Goal: Task Accomplishment & Management: Use online tool/utility

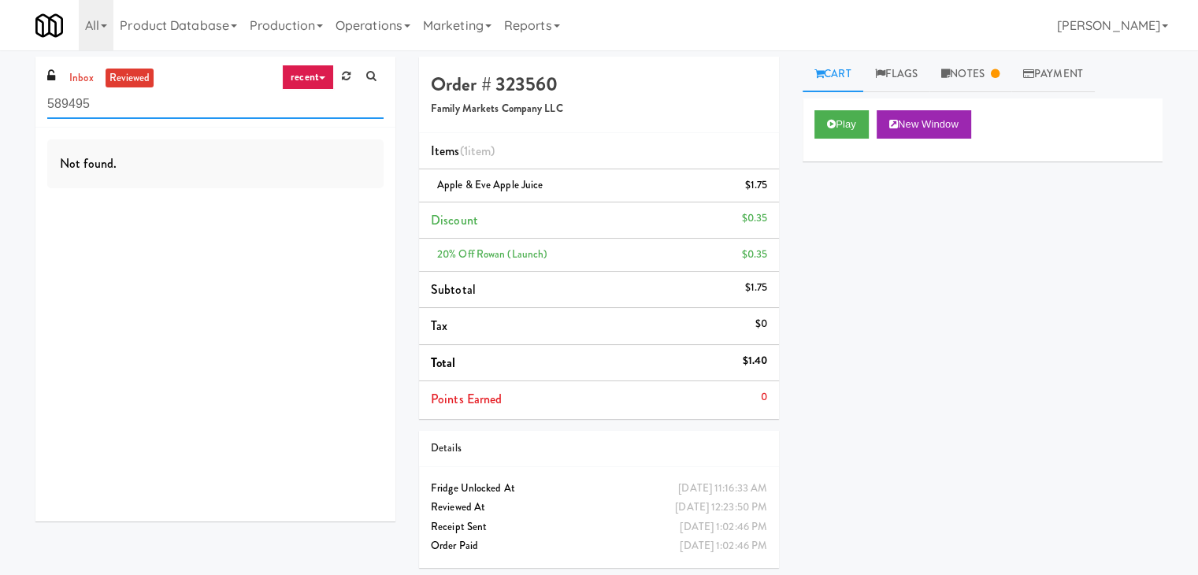
drag, startPoint x: 131, startPoint y: 102, endPoint x: 0, endPoint y: 87, distance: 131.6
click at [0, 87] on div "inbox reviewed recent all unclear take inventory issue suspicious failed recent…" at bounding box center [599, 318] width 1198 height 523
type input "889808"
click at [79, 69] on link "inbox" at bounding box center [81, 79] width 32 height 20
click at [305, 82] on link "recent" at bounding box center [308, 77] width 52 height 25
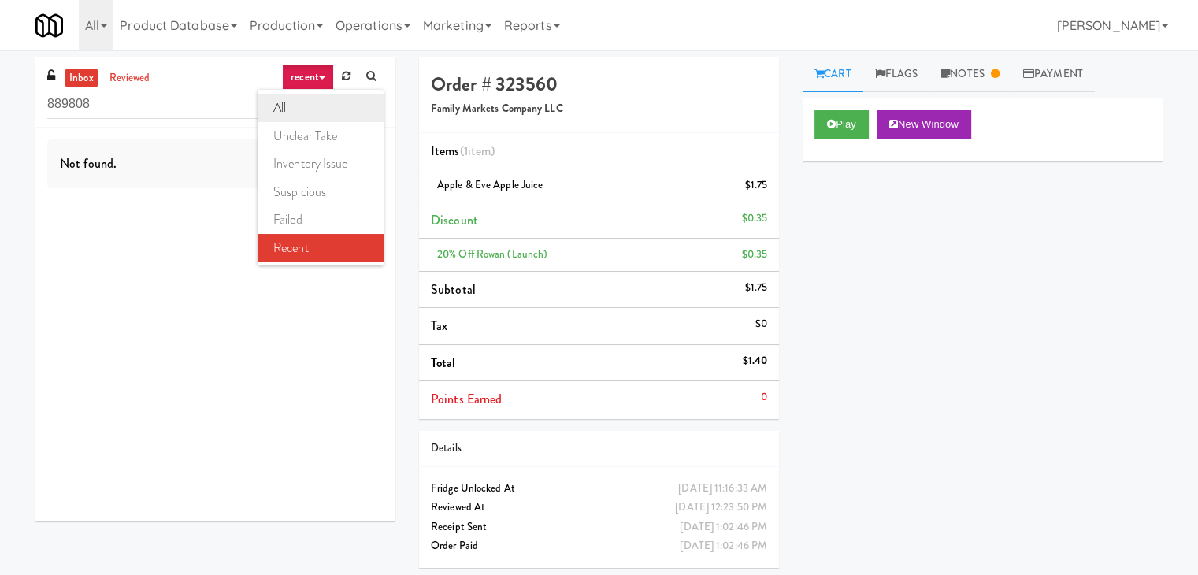
click at [305, 105] on link "all" at bounding box center [321, 108] width 126 height 28
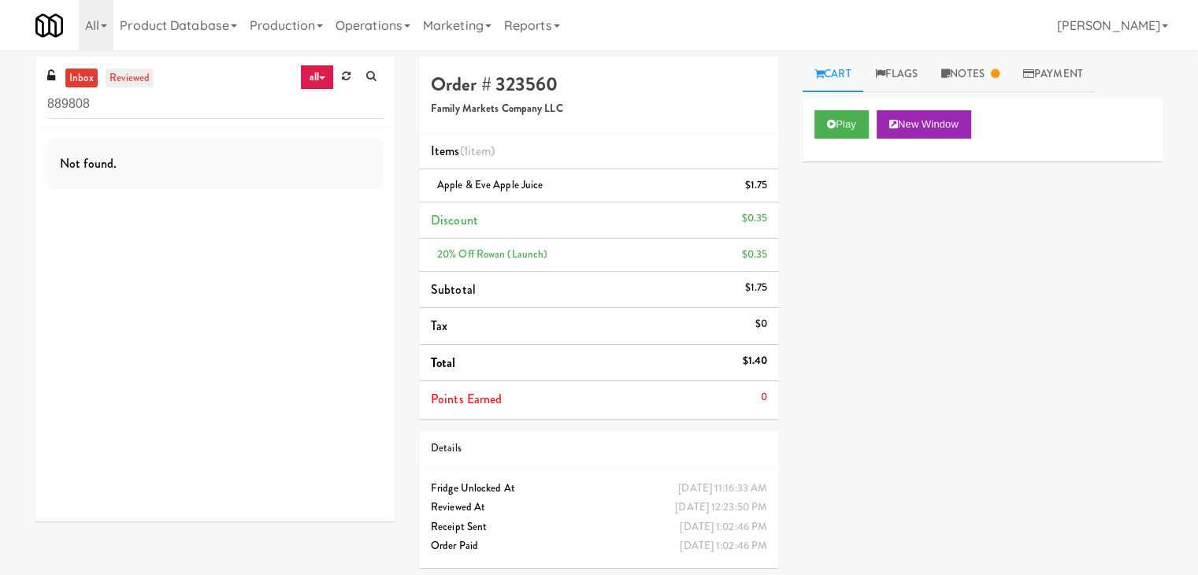
click at [124, 76] on link "reviewed" at bounding box center [130, 79] width 49 height 20
click at [994, 83] on link "Notes" at bounding box center [970, 74] width 82 height 35
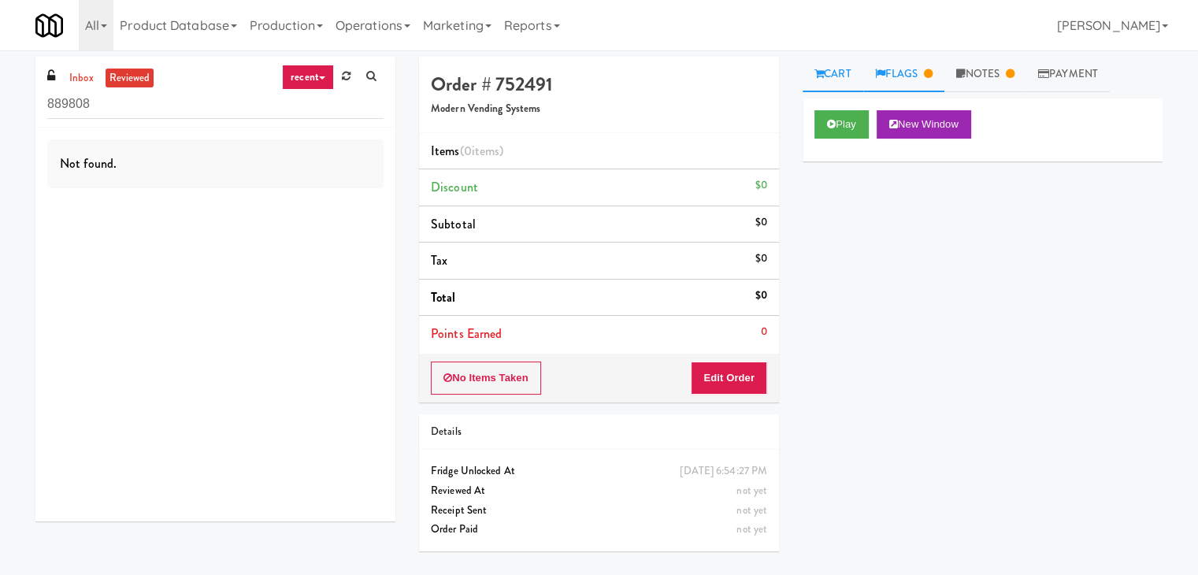
click at [905, 64] on link "Flags" at bounding box center [904, 74] width 82 height 35
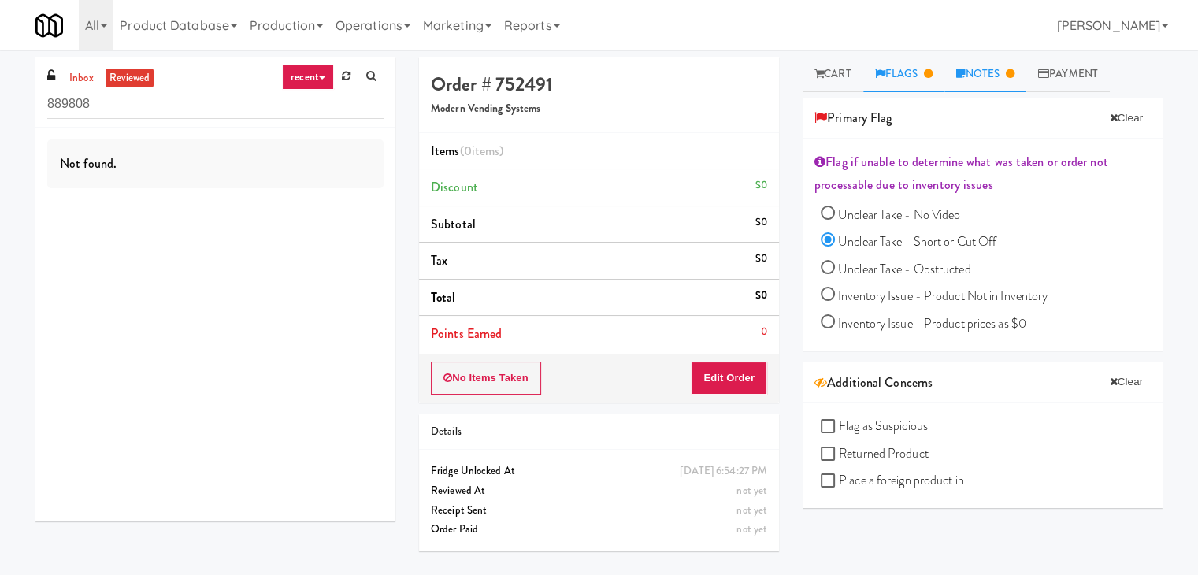
click at [992, 74] on link "Notes" at bounding box center [985, 74] width 82 height 35
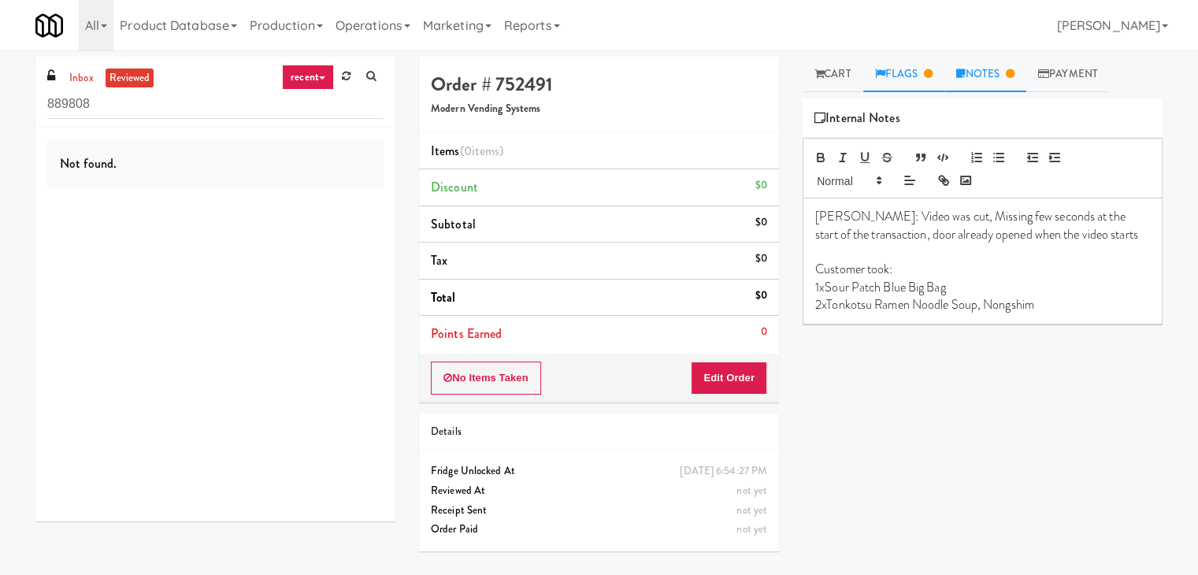
click at [914, 69] on link "Flags" at bounding box center [904, 74] width 82 height 35
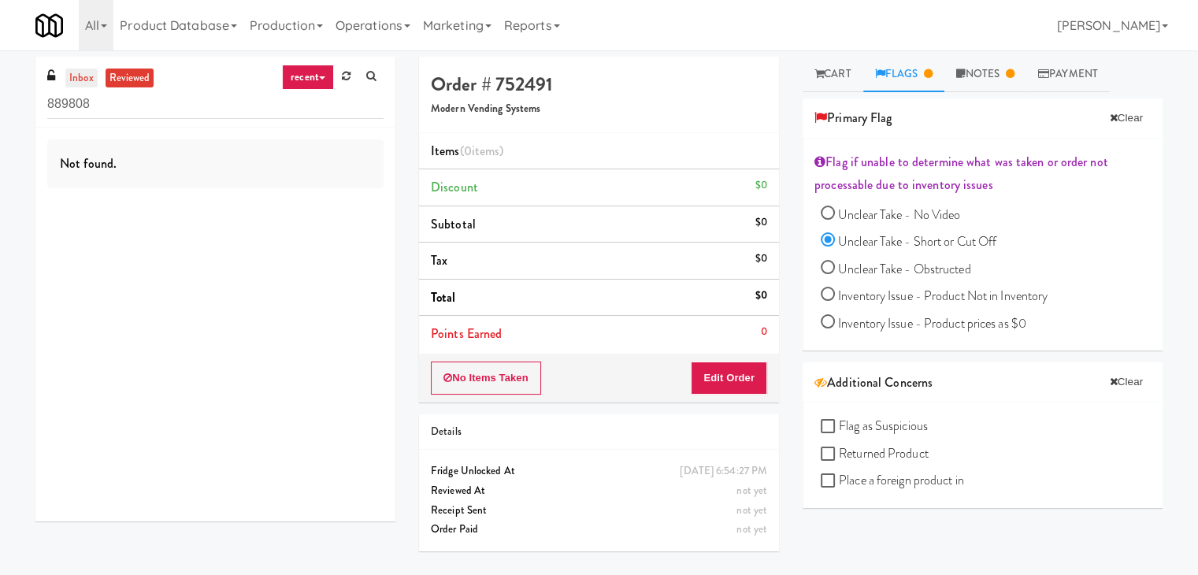
click at [91, 70] on link "inbox" at bounding box center [81, 79] width 32 height 20
click at [117, 73] on link "reviewed" at bounding box center [130, 79] width 49 height 20
click at [996, 80] on link "Notes" at bounding box center [985, 74] width 82 height 35
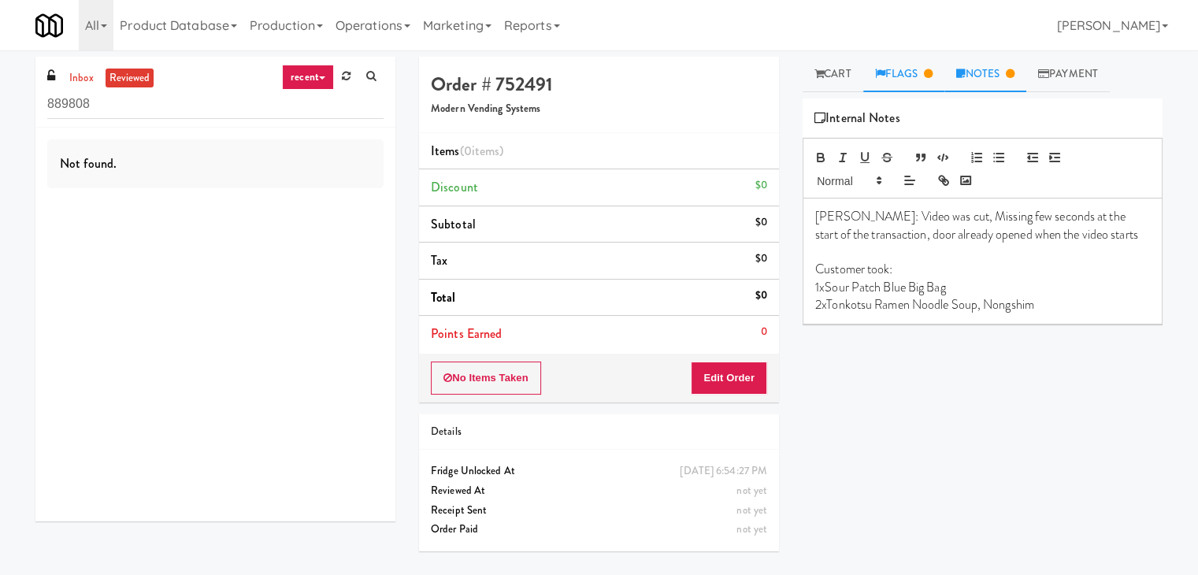
click at [918, 82] on link "Flags" at bounding box center [904, 74] width 82 height 35
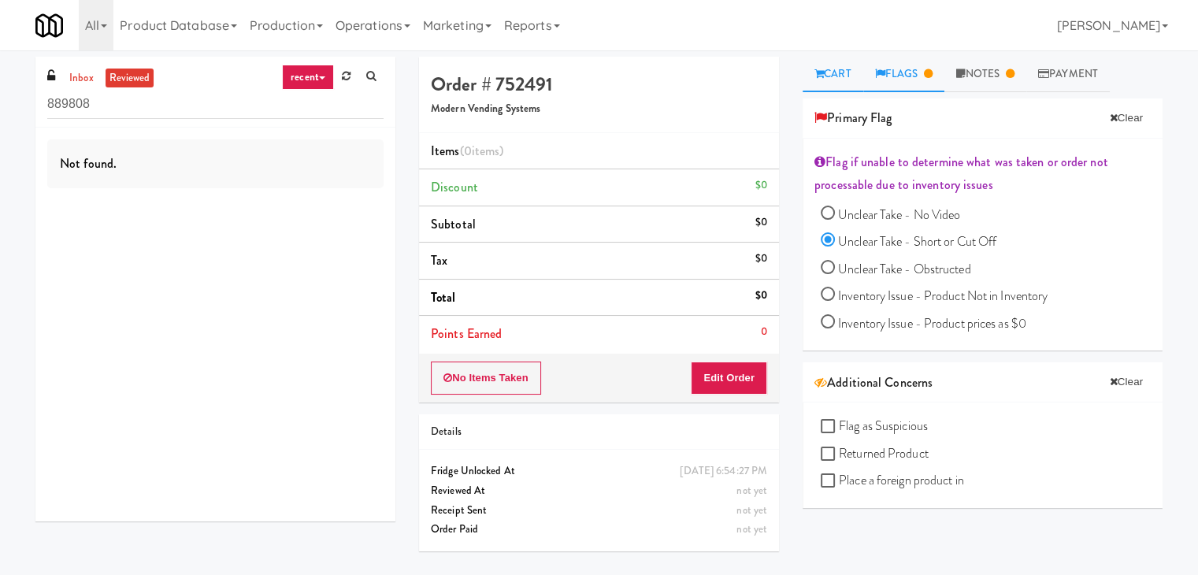
click at [841, 81] on link "Cart" at bounding box center [833, 74] width 61 height 35
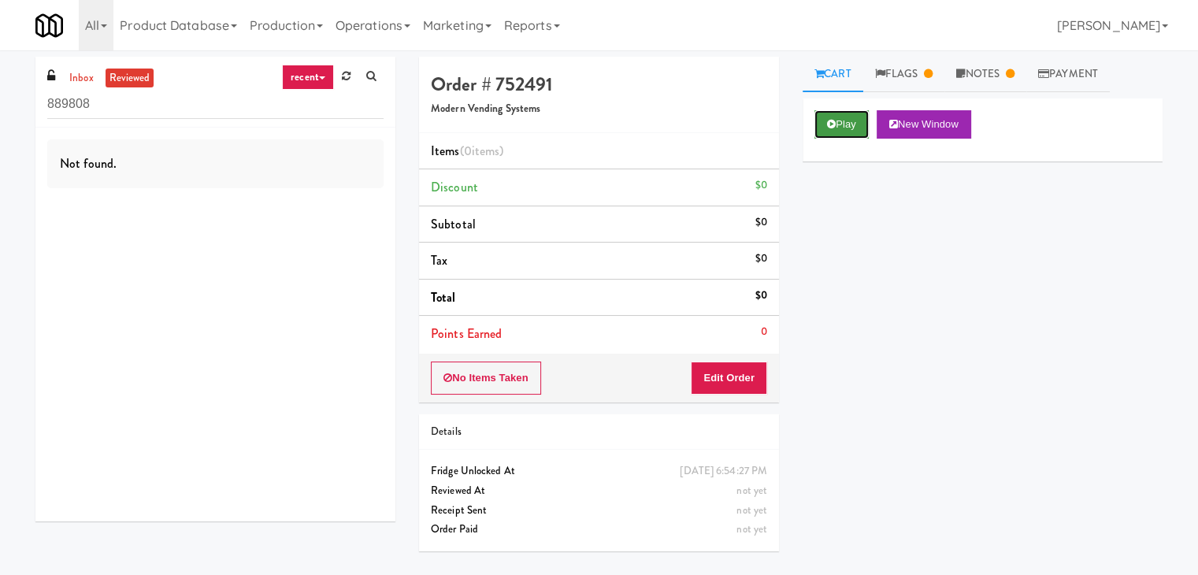
click at [841, 122] on button "Play" at bounding box center [841, 124] width 54 height 28
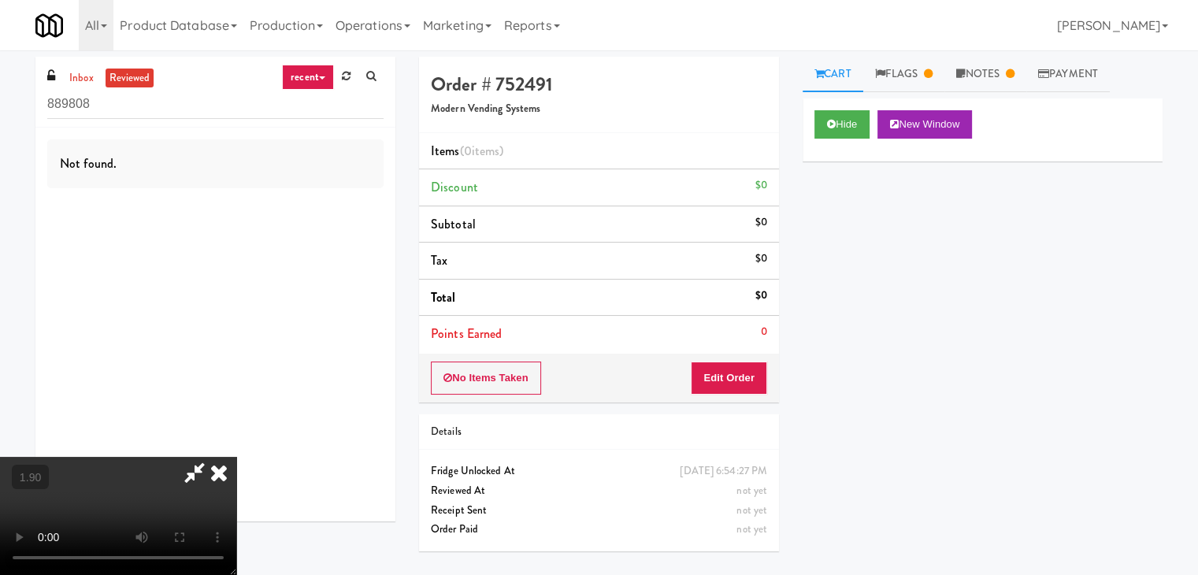
click at [236, 457] on icon at bounding box center [219, 473] width 35 height 32
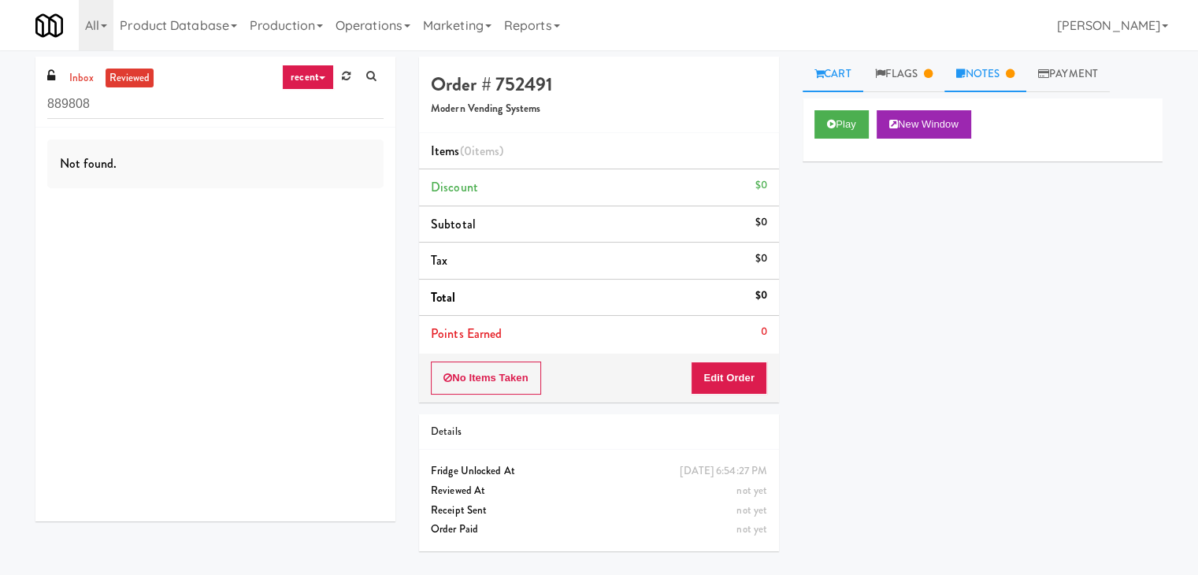
click at [1007, 83] on link "Notes" at bounding box center [985, 74] width 82 height 35
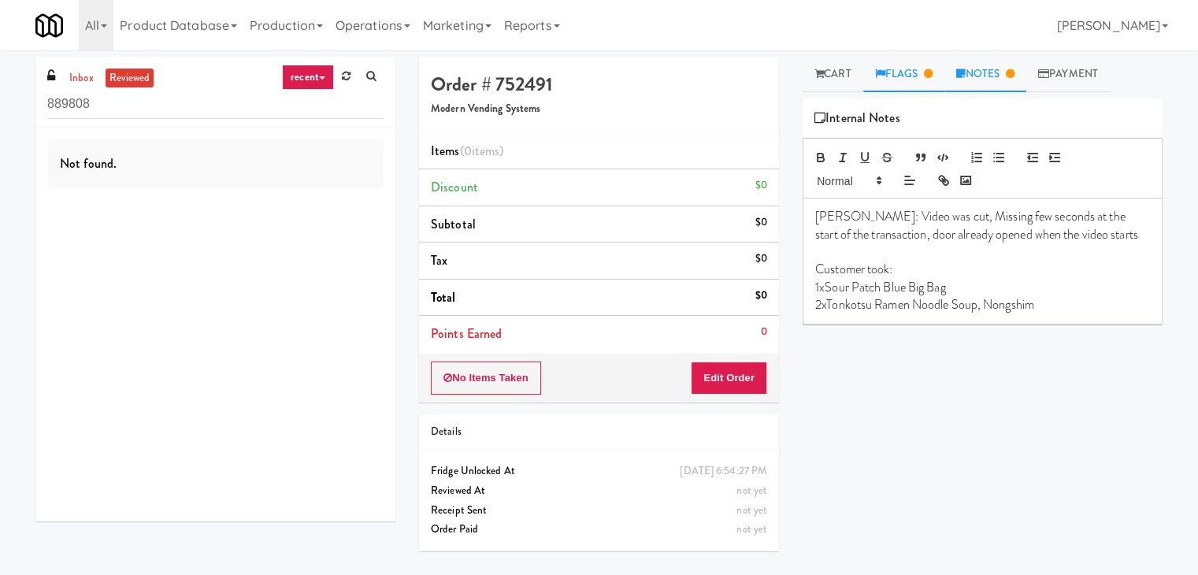
click at [896, 83] on link "Flags" at bounding box center [904, 74] width 82 height 35
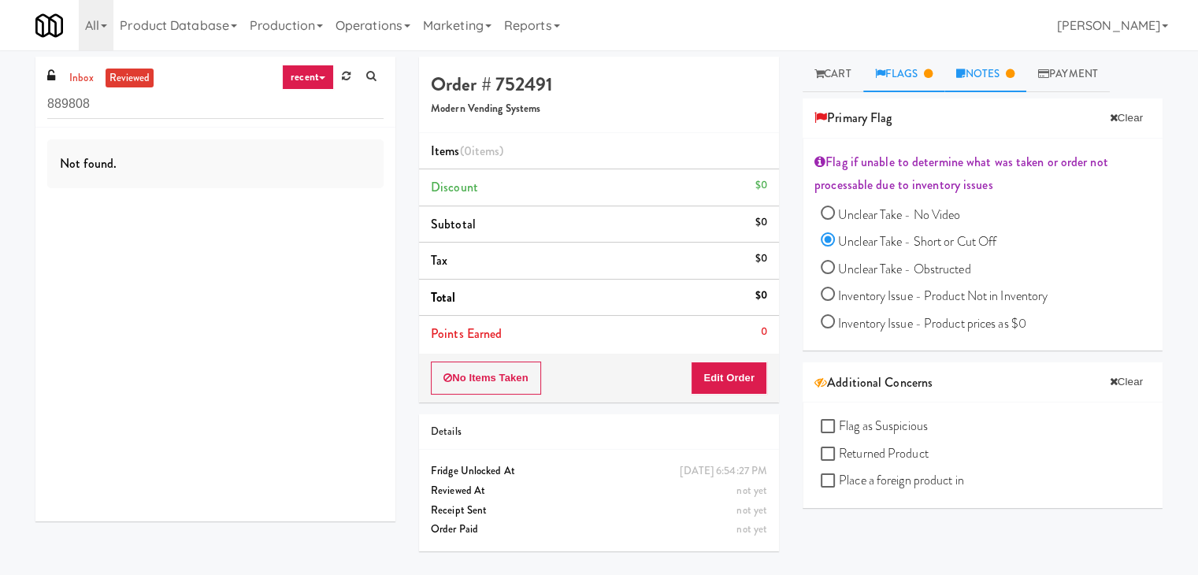
click at [992, 83] on link "Notes" at bounding box center [985, 74] width 82 height 35
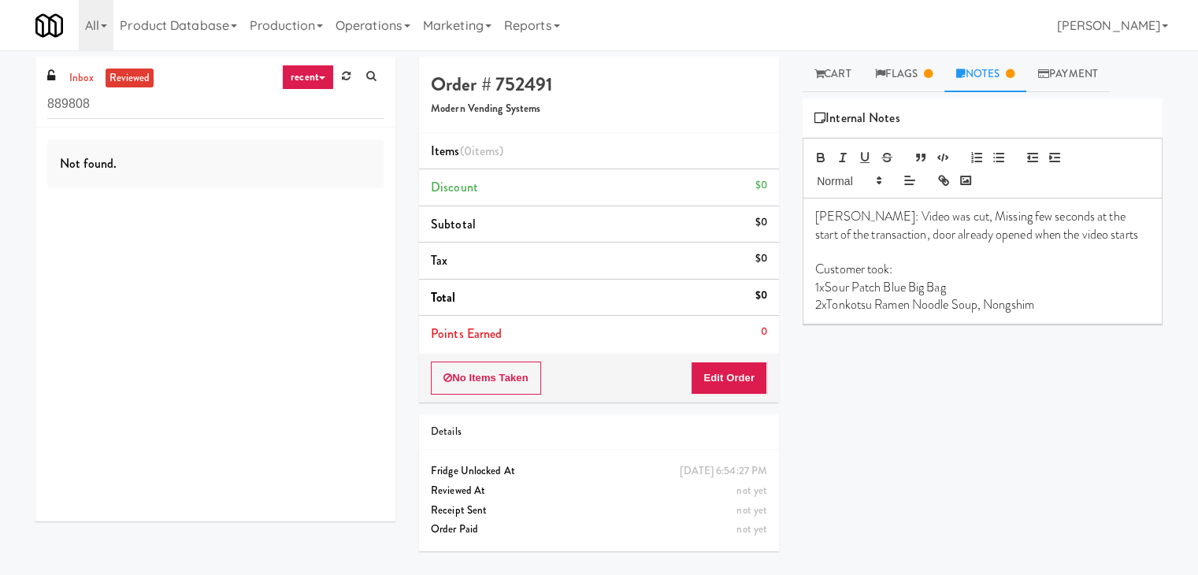
click at [1074, 303] on p "2xTonkotsu Ramen Noodle Soup, Nongshim" at bounding box center [982, 304] width 335 height 17
click at [840, 73] on link "Cart" at bounding box center [833, 74] width 61 height 35
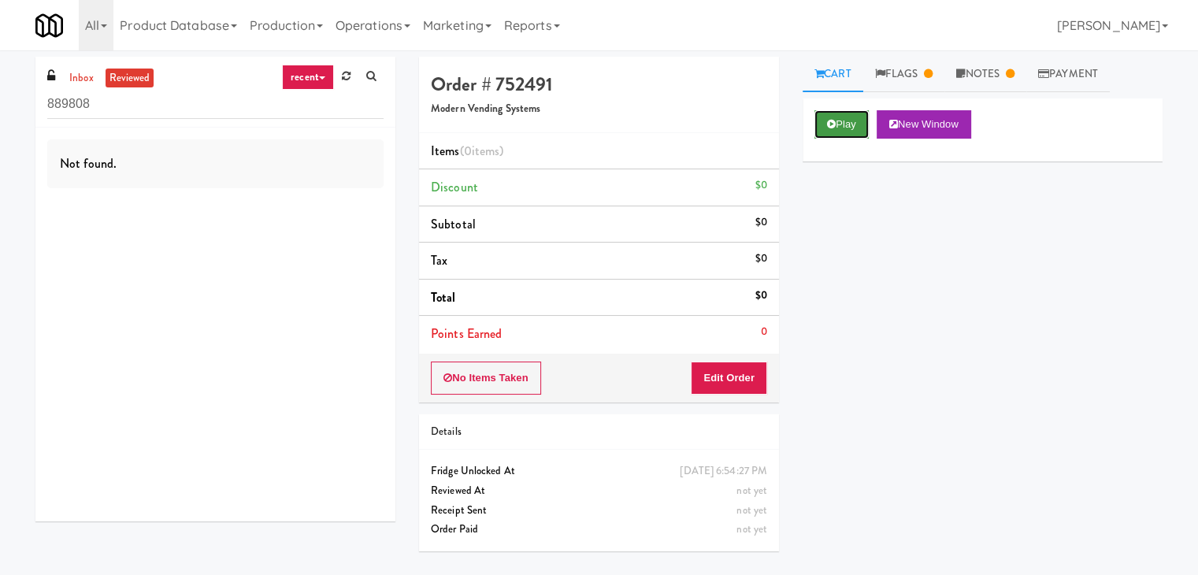
click at [838, 124] on button "Play" at bounding box center [841, 124] width 54 height 28
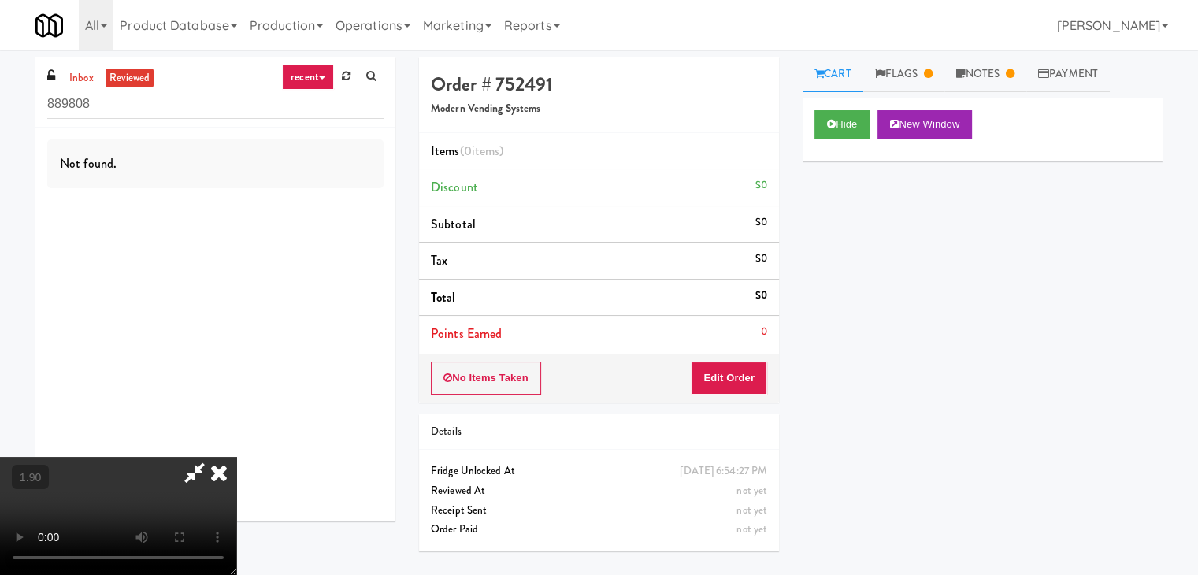
click at [236, 457] on icon at bounding box center [219, 473] width 35 height 32
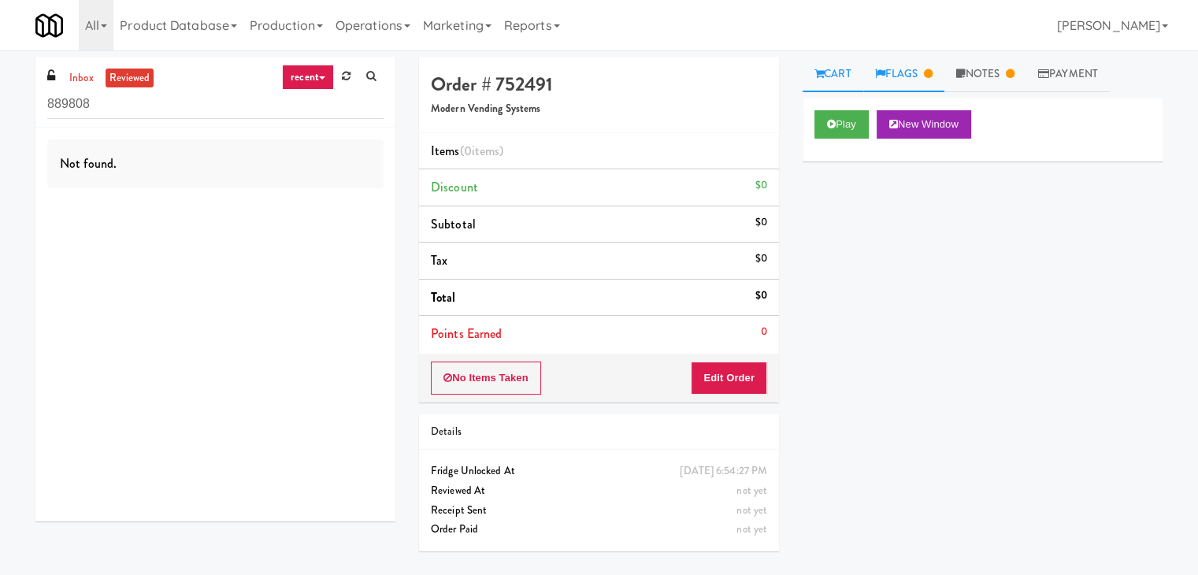
click at [907, 79] on link "Flags" at bounding box center [904, 74] width 82 height 35
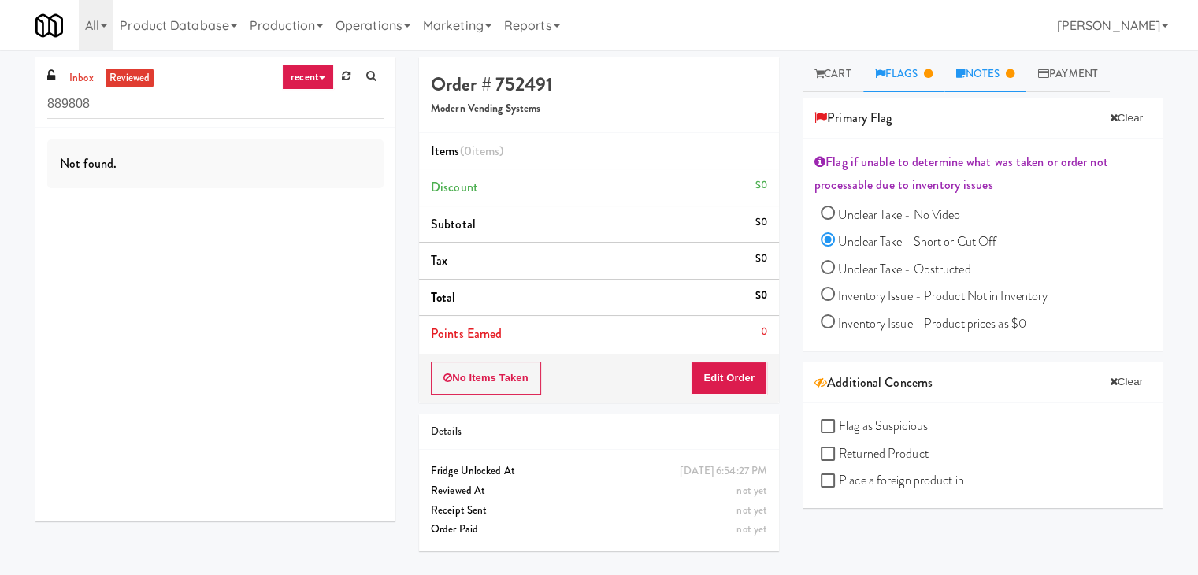
click at [977, 75] on link "Notes" at bounding box center [985, 74] width 82 height 35
